Goal: Check status: Check status

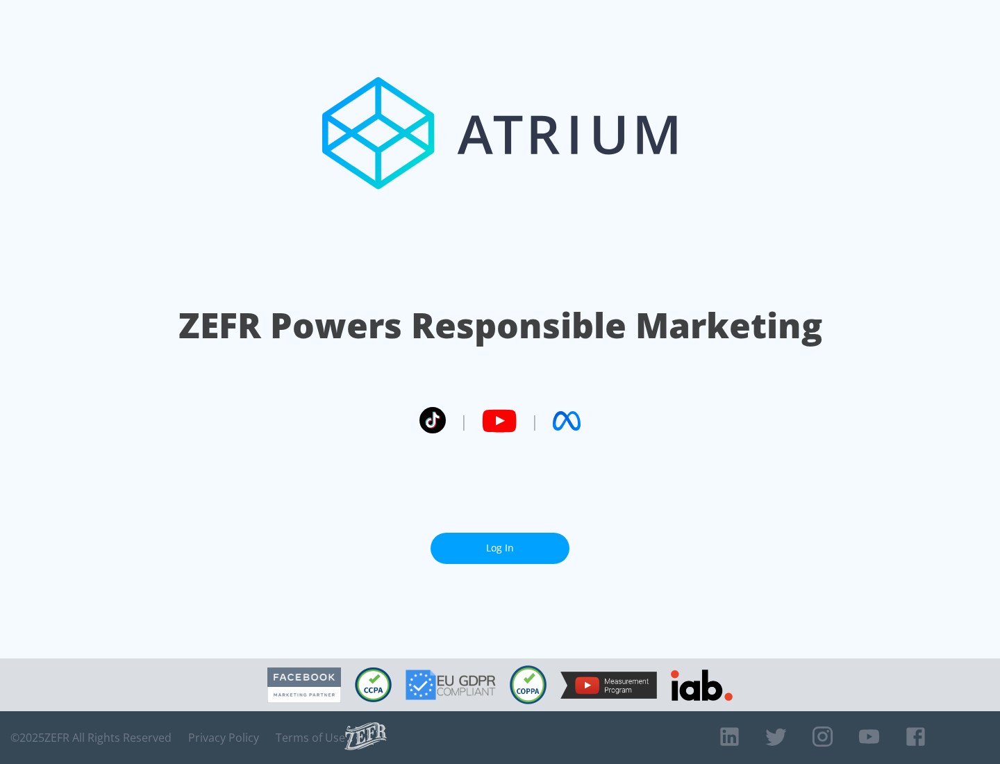
click at [500, 548] on link "Log In" at bounding box center [500, 548] width 139 height 31
